Goal: Find specific page/section

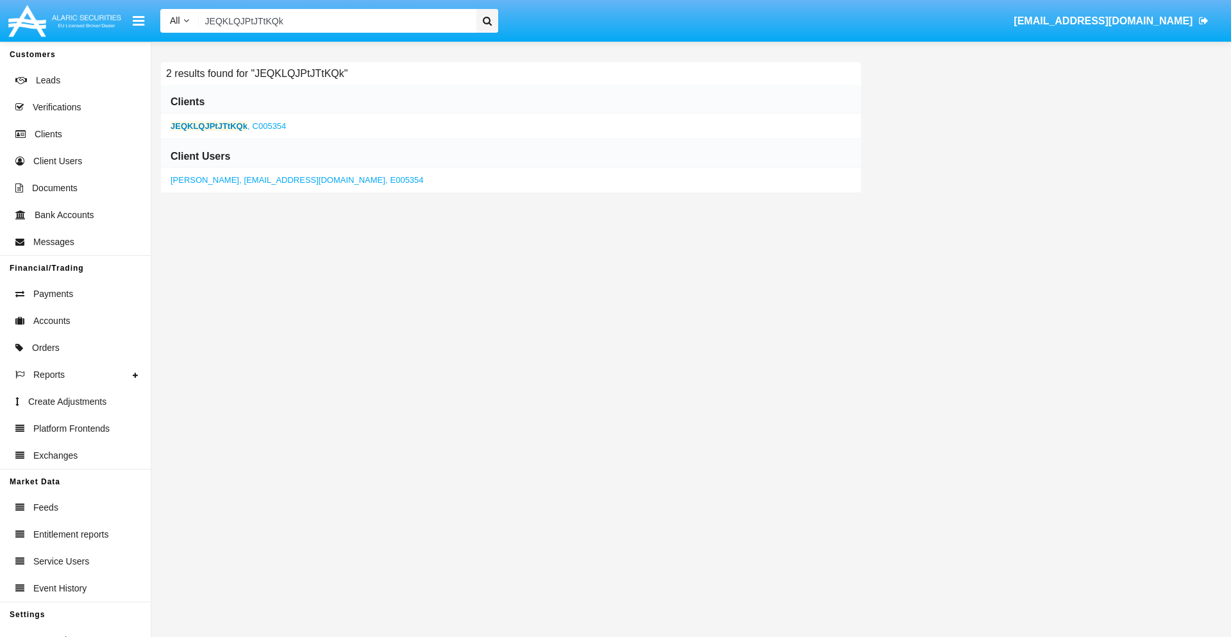
type input "JEQKLQJPtJTtKQk"
click at [208, 126] on b "JEQKLQJPtJTtKQk" at bounding box center [209, 126] width 77 height 10
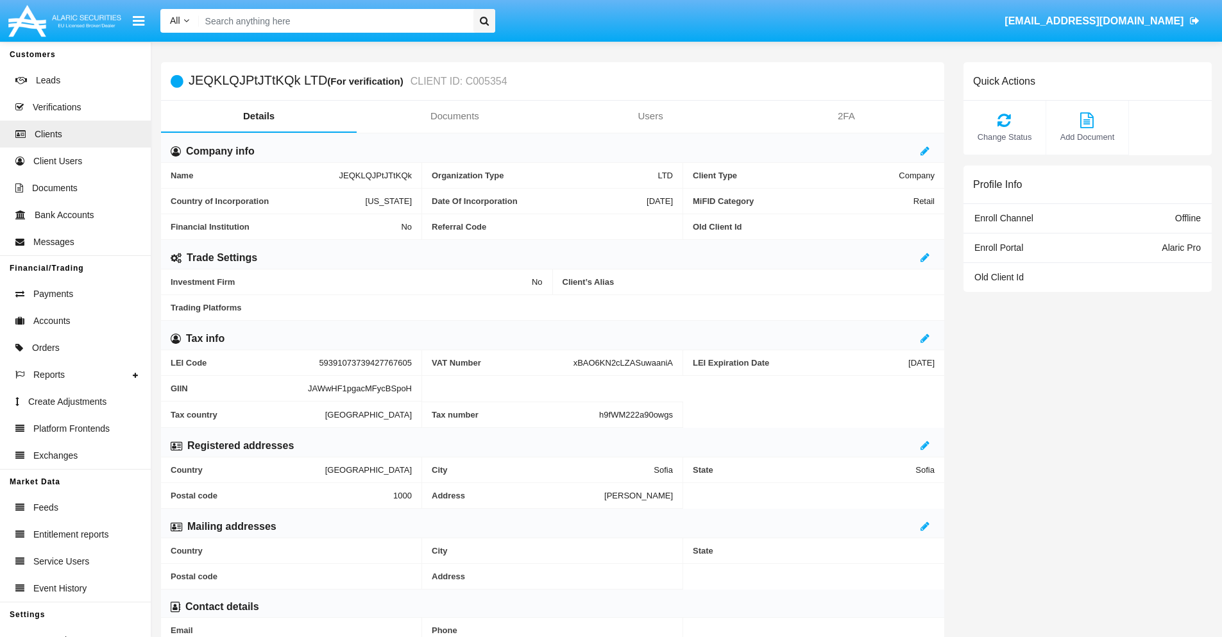
click at [454, 116] on link "Documents" at bounding box center [455, 116] width 196 height 31
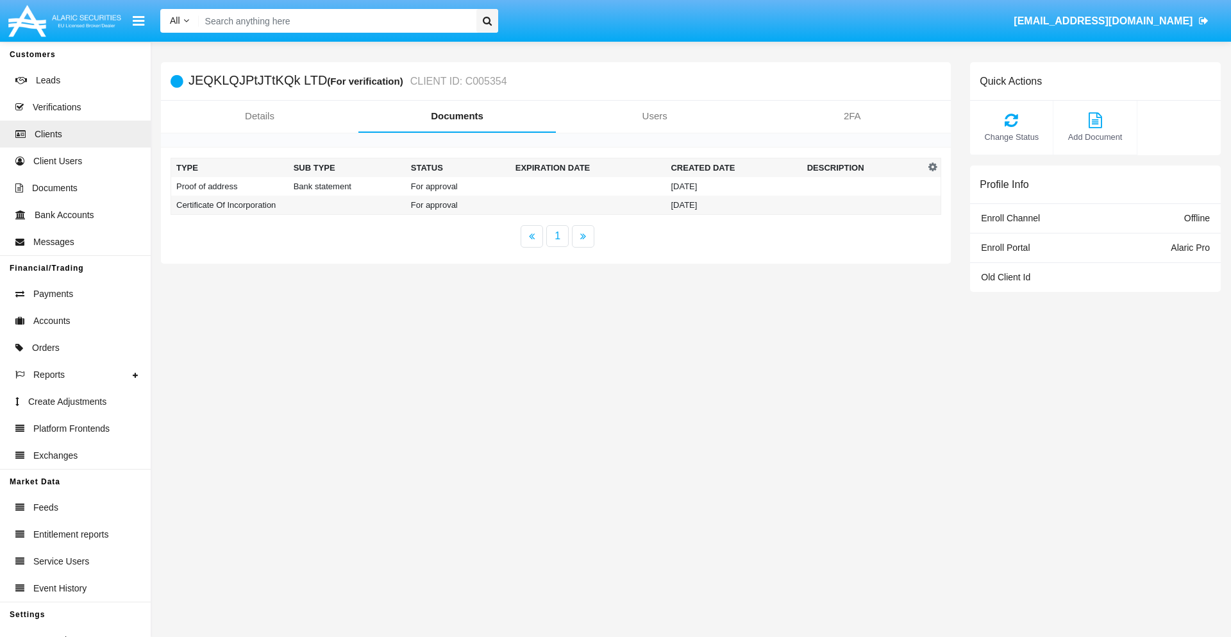
click at [230, 186] on td "Proof of address" at bounding box center [229, 186] width 117 height 19
